Goal: Information Seeking & Learning: Understand process/instructions

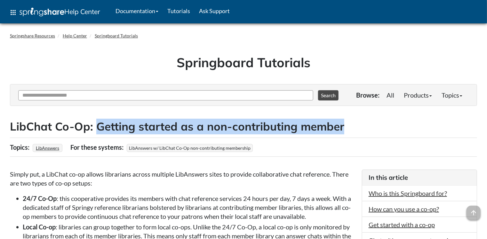
drag, startPoint x: 343, startPoint y: 127, endPoint x: 98, endPoint y: 125, distance: 245.3
click at [98, 125] on h2 "LibChat Co-Op: Getting started as a non-contributing member" at bounding box center [244, 127] width 468 height 16
copy h2 "Getting started as a non-contributing member"
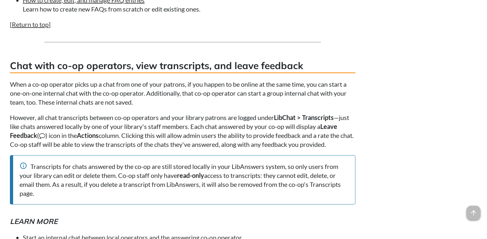
scroll to position [1029, 0]
